Goal: Task Accomplishment & Management: Complete application form

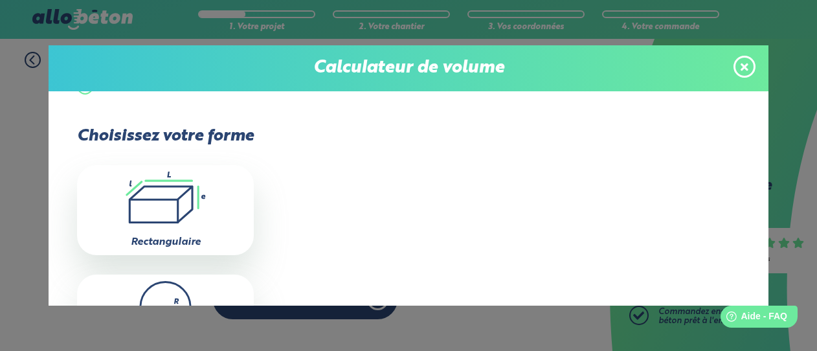
scroll to position [22, 0]
click at [186, 194] on icon ".icon-calc-rectanglea{fill:none;stroke-linecap:round;stroke-width:3px;stroke:#6…" at bounding box center [165, 198] width 164 height 52
type input "0"
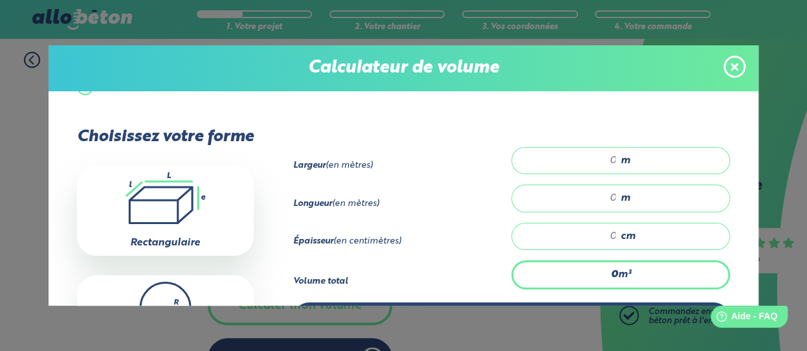
click at [608, 157] on input "number" at bounding box center [571, 160] width 92 height 13
type input "10"
click at [608, 195] on input "number" at bounding box center [571, 198] width 92 height 13
type input "12"
click at [607, 234] on input "number" at bounding box center [571, 236] width 92 height 13
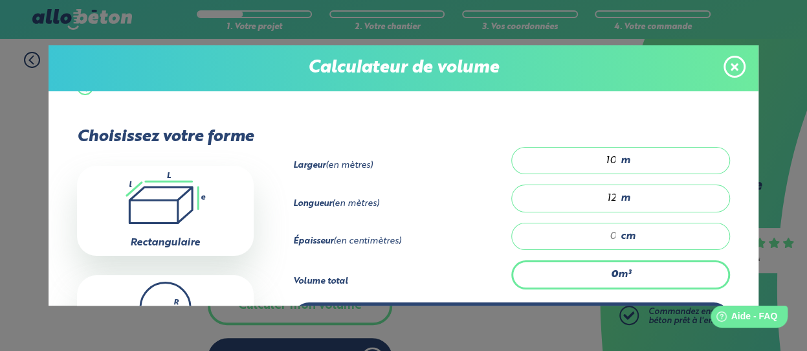
type input "1.2"
type input "1"
type input "12"
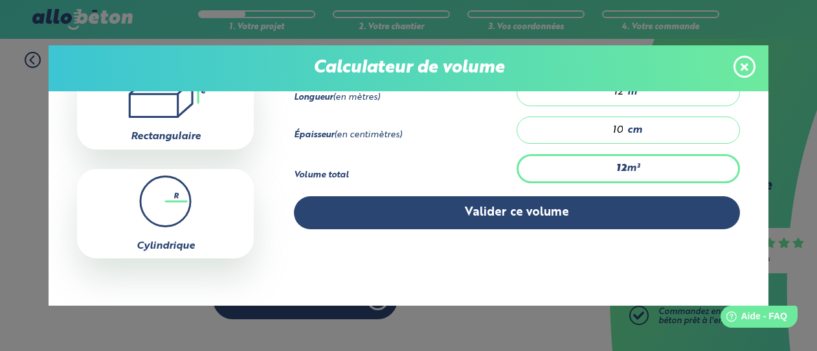
scroll to position [137, 0]
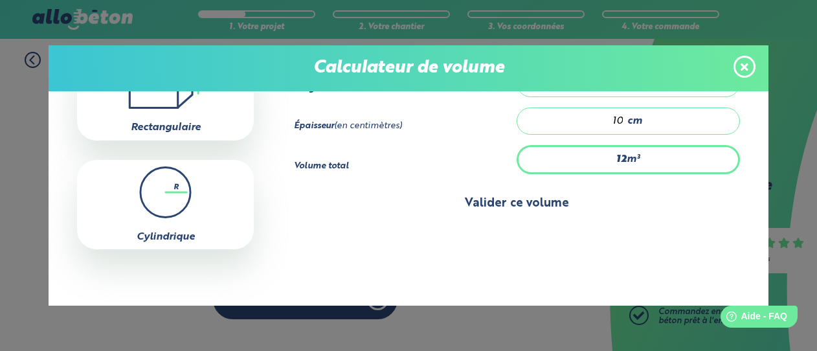
type input "10"
click at [511, 203] on button "Valider ce volume" at bounding box center [517, 203] width 446 height 33
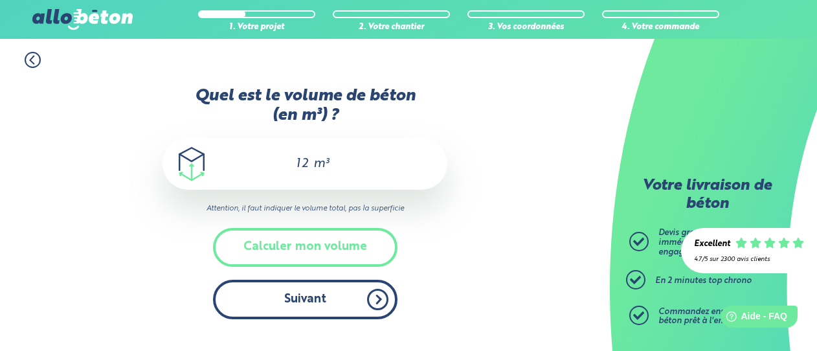
click at [328, 300] on button "Suivant" at bounding box center [305, 299] width 184 height 39
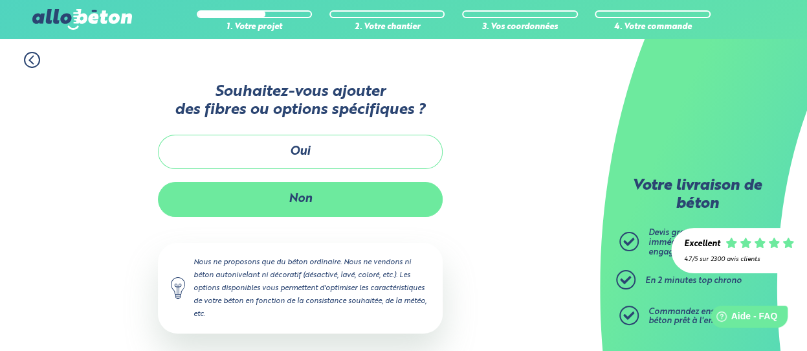
click at [380, 190] on button "Non" at bounding box center [300, 199] width 285 height 34
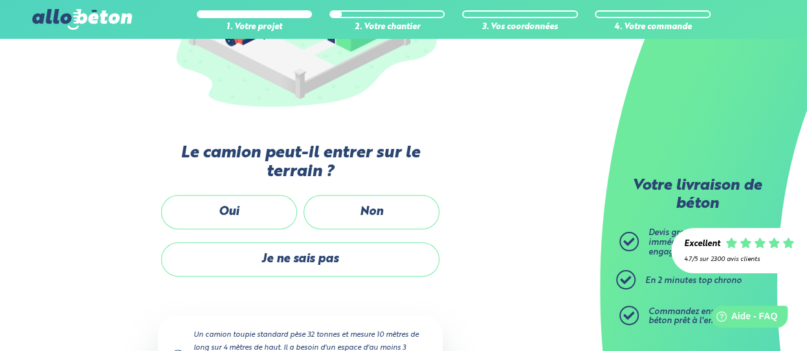
scroll to position [257, 0]
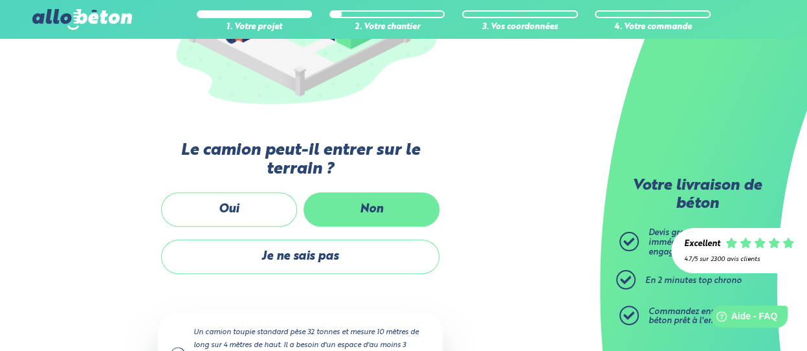
click at [351, 209] on label "Non" at bounding box center [372, 209] width 136 height 34
click at [0, 0] on input "Non" at bounding box center [0, 0] width 0 height 0
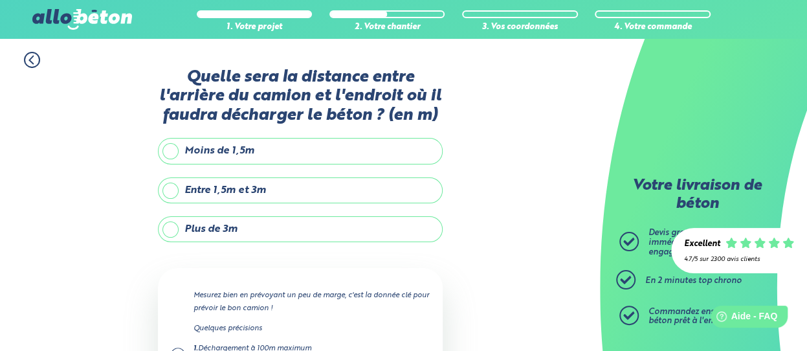
click at [168, 230] on label "Plus de 3m" at bounding box center [300, 229] width 285 height 26
click at [0, 0] on input "Plus de 3m" at bounding box center [0, 0] width 0 height 0
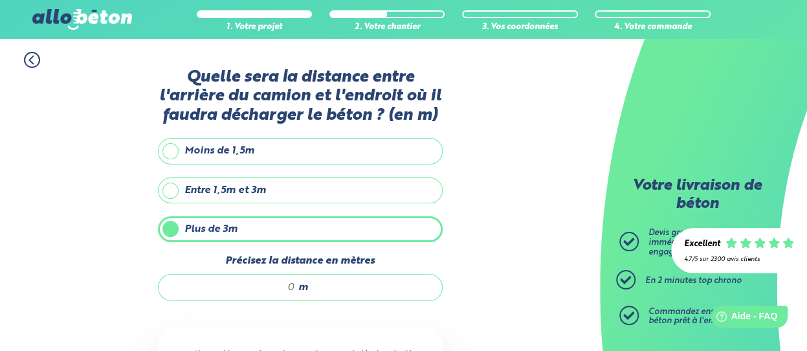
click at [291, 283] on input "Précisez la distance en mètres" at bounding box center [234, 287] width 124 height 13
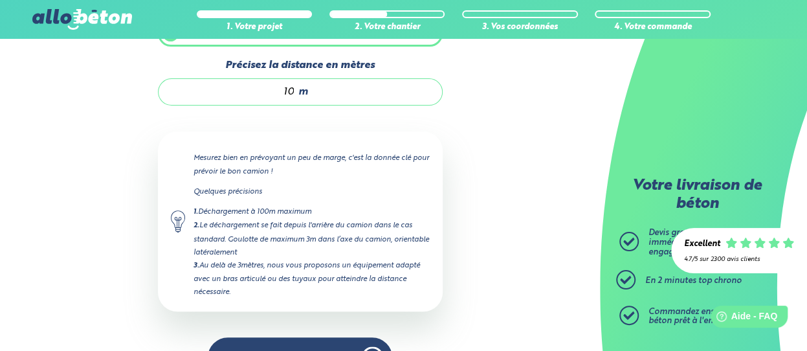
scroll to position [230, 0]
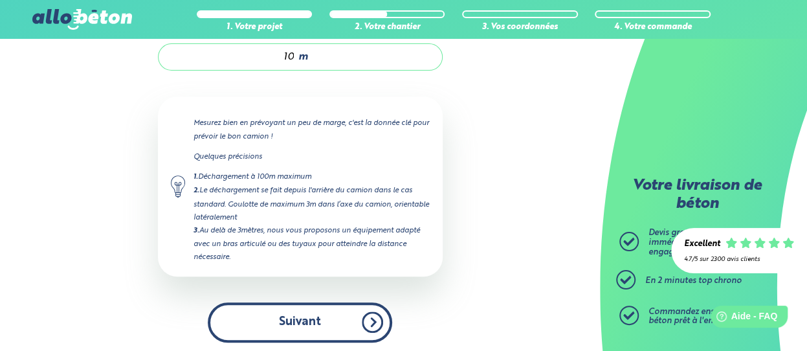
type input "10"
click at [251, 310] on button "Suivant" at bounding box center [300, 321] width 184 height 39
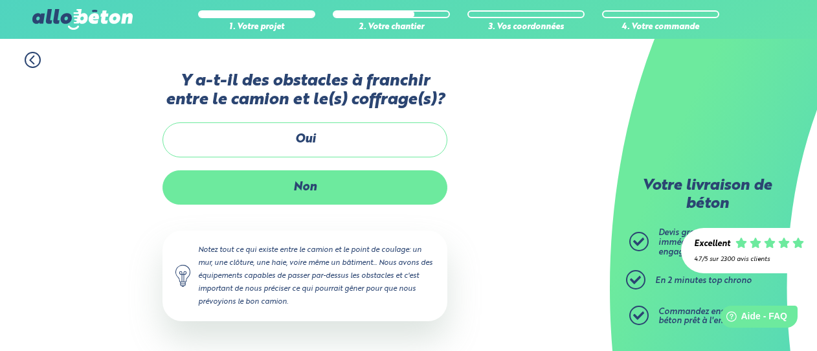
click at [303, 184] on label "Non" at bounding box center [304, 187] width 285 height 34
click at [0, 0] on input "Non" at bounding box center [0, 0] width 0 height 0
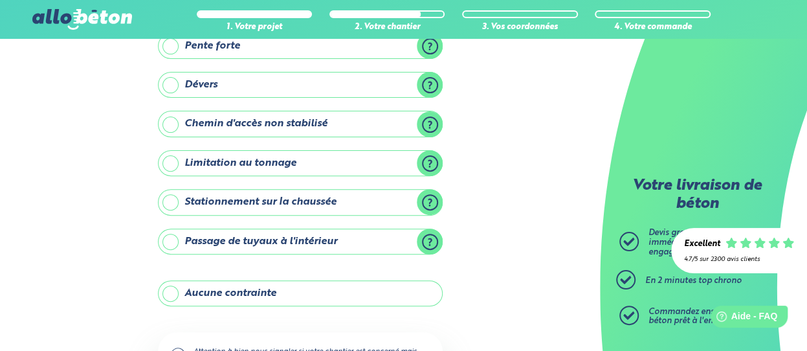
scroll to position [138, 0]
click at [170, 291] on label "Aucune contrainte" at bounding box center [300, 293] width 285 height 26
click at [0, 0] on input "Aucune contrainte" at bounding box center [0, 0] width 0 height 0
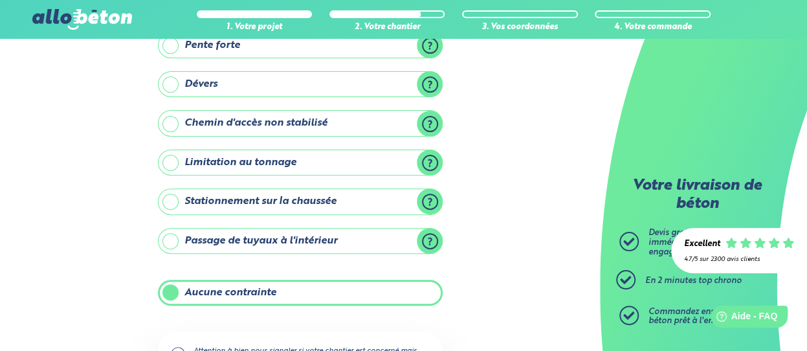
scroll to position [245, 0]
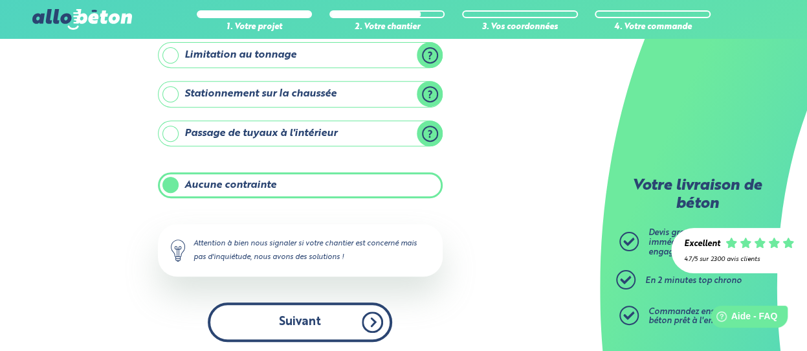
click at [242, 307] on button "Suivant" at bounding box center [300, 321] width 184 height 39
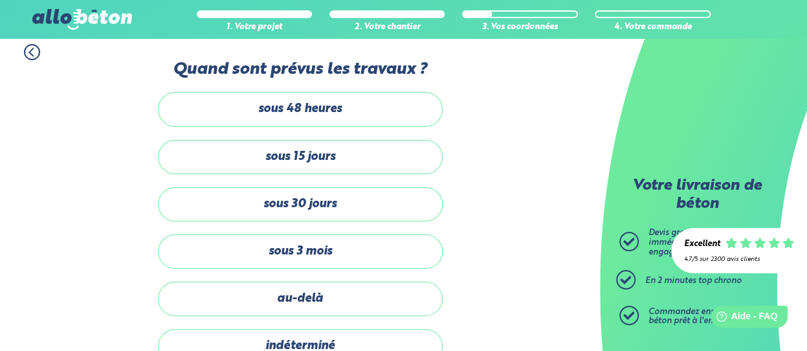
scroll to position [24, 0]
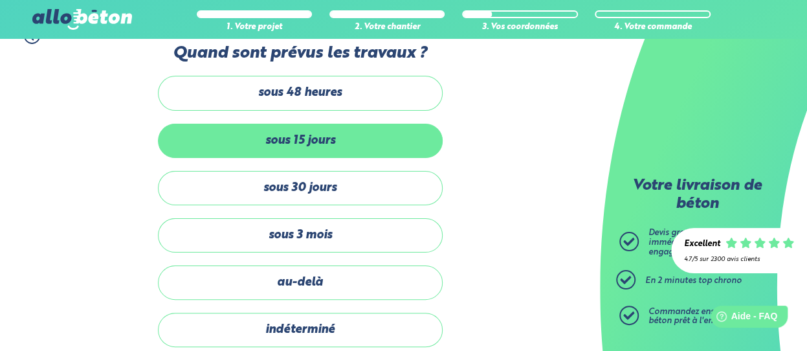
click at [346, 136] on label "sous 15 jours" at bounding box center [300, 141] width 285 height 34
click at [0, 0] on input "sous 15 jours" at bounding box center [0, 0] width 0 height 0
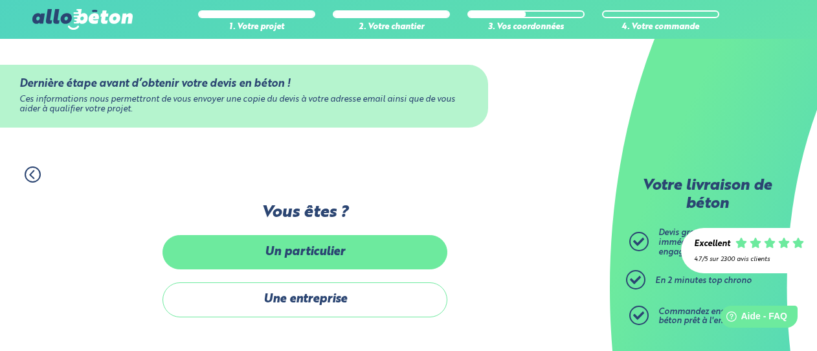
click at [300, 252] on label "Un particulier" at bounding box center [304, 252] width 285 height 34
click at [0, 0] on input "Un particulier" at bounding box center [0, 0] width 0 height 0
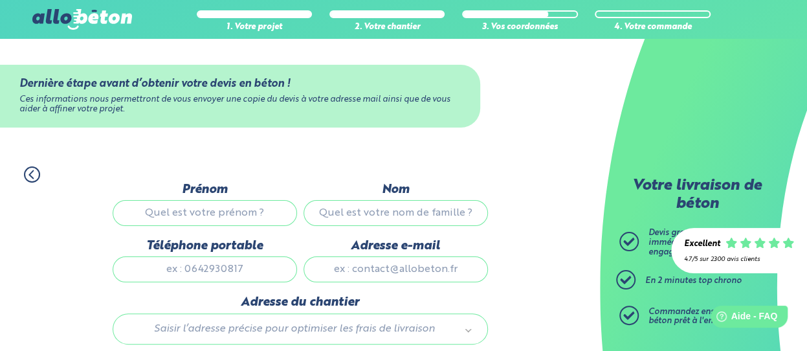
click at [230, 211] on input "Prénom" at bounding box center [205, 213] width 184 height 26
type input "Berline Flore"
type input "NGUEMENI"
type input "0602114111"
type input "berline1979@yahoo.fr"
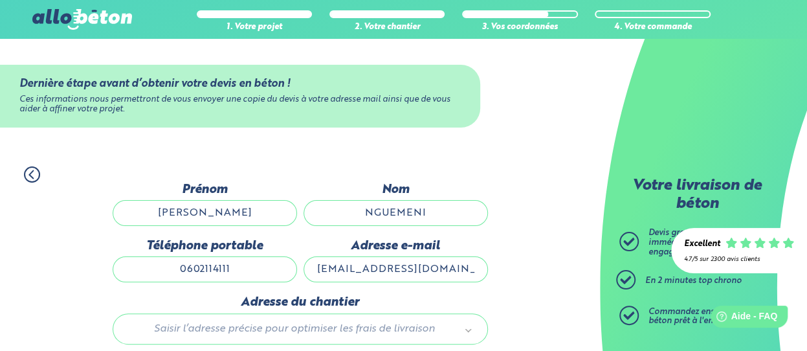
type input "25J ROUTE DE BUCHELAY 78710 ROSNY SUR SEINE"
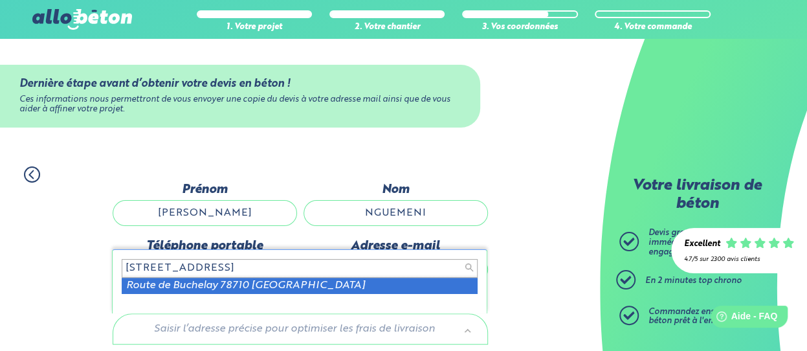
click at [403, 267] on input "25J ROUTE DE BUCHELAY 78710 ROSNY SUR SEINE" at bounding box center [300, 268] width 356 height 18
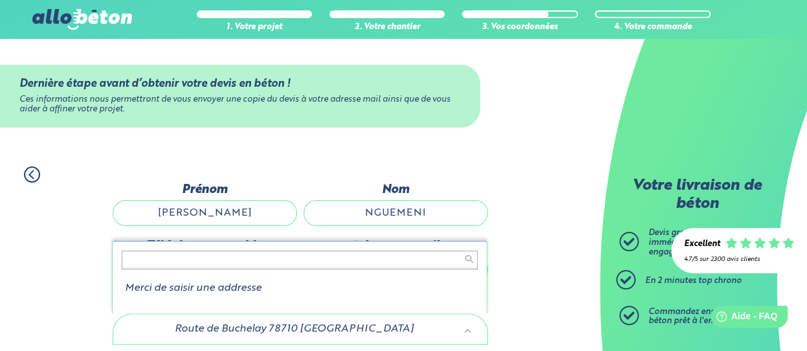
click at [205, 260] on input "text" at bounding box center [300, 259] width 356 height 18
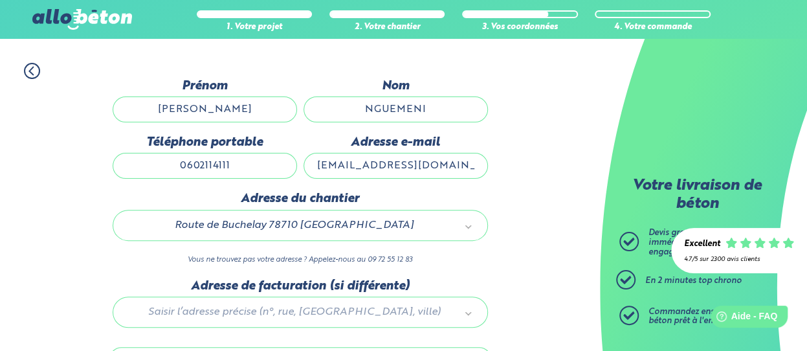
scroll to position [117, 0]
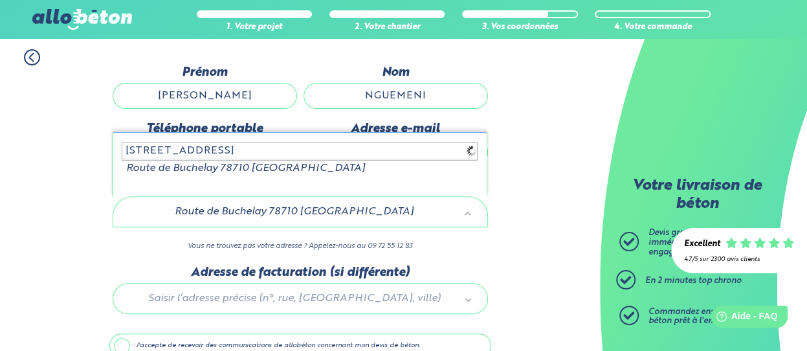
type input "25 J ROUTE DE BUCHELAY 78710 ROSNY SUR SEINE"
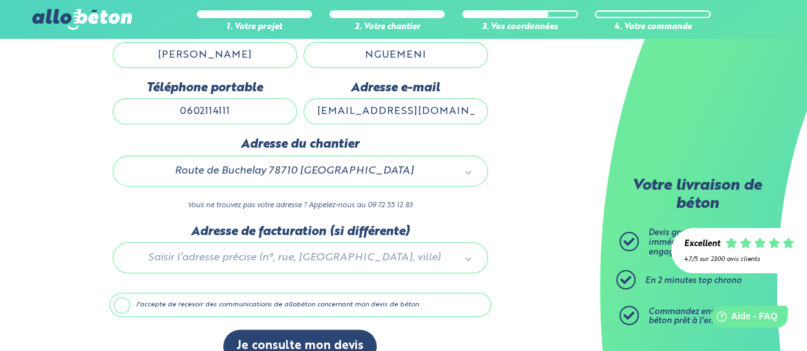
scroll to position [181, 0]
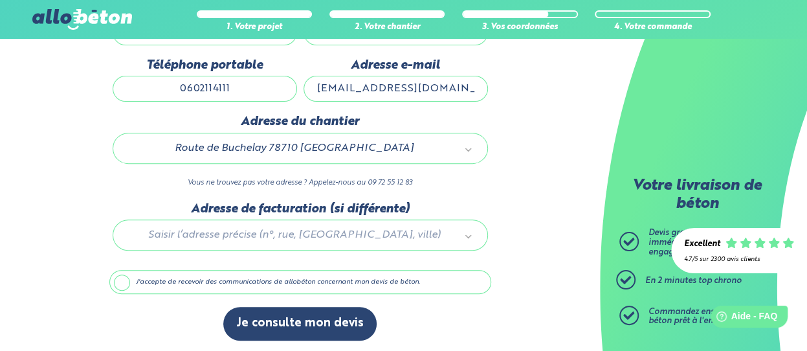
click at [122, 278] on label "J'accepte de recevoir des communications de allobéton concernant mon devis de b…" at bounding box center [300, 282] width 382 height 25
click at [0, 0] on input "J'accepte de recevoir des communications de allobéton concernant mon devis de b…" at bounding box center [0, 0] width 0 height 0
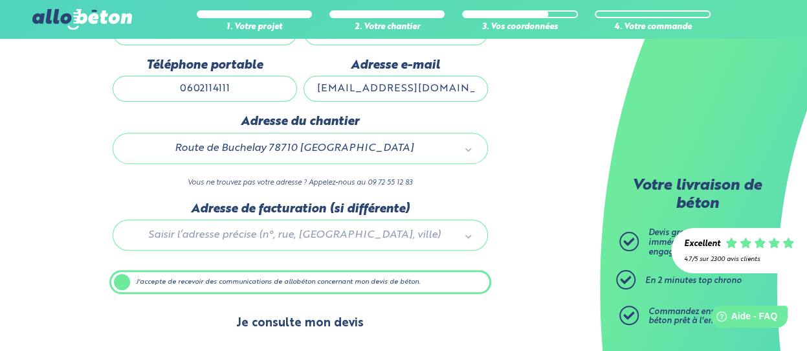
click at [285, 316] on button "Je consulte mon devis" at bounding box center [299, 323] width 153 height 33
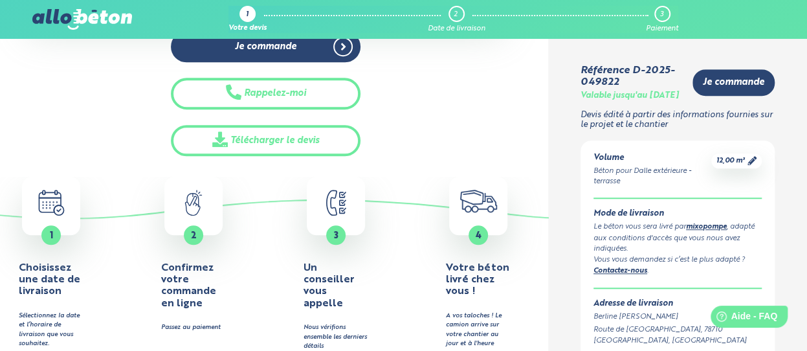
scroll to position [470, 0]
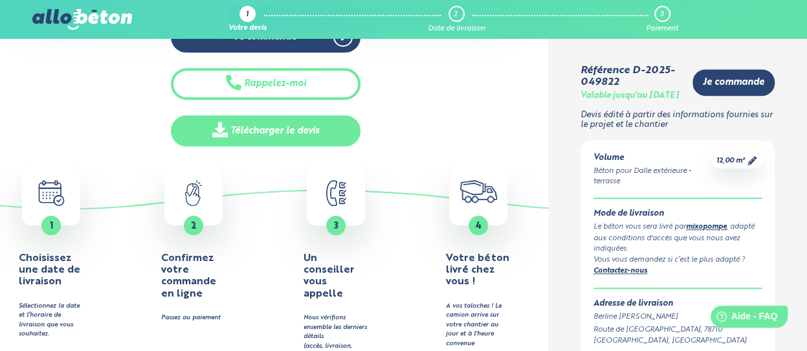
click at [308, 116] on link "Télécharger le devis" at bounding box center [266, 131] width 190 height 32
